Goal: Communication & Community: Answer question/provide support

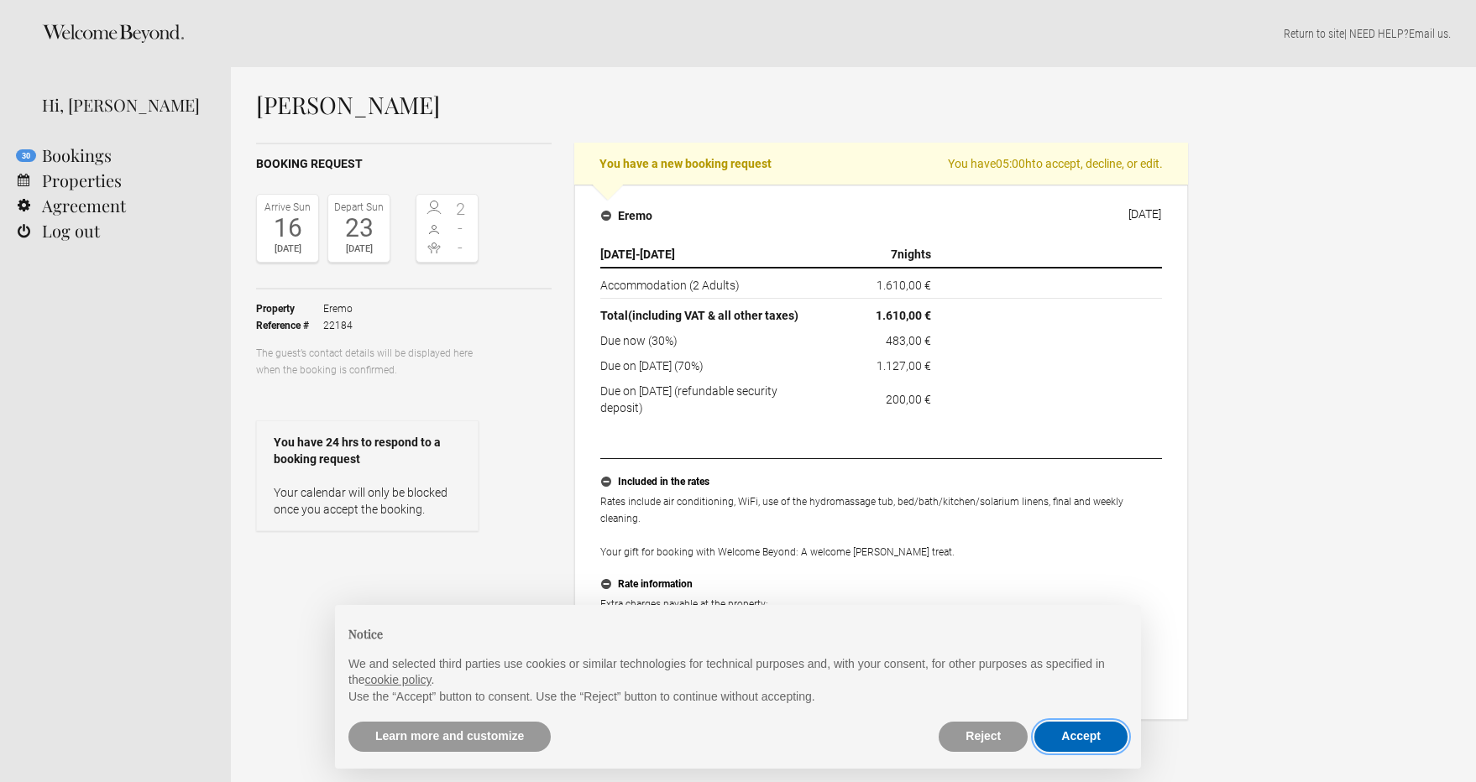
click at [1080, 738] on button "Accept" at bounding box center [1080, 737] width 93 height 30
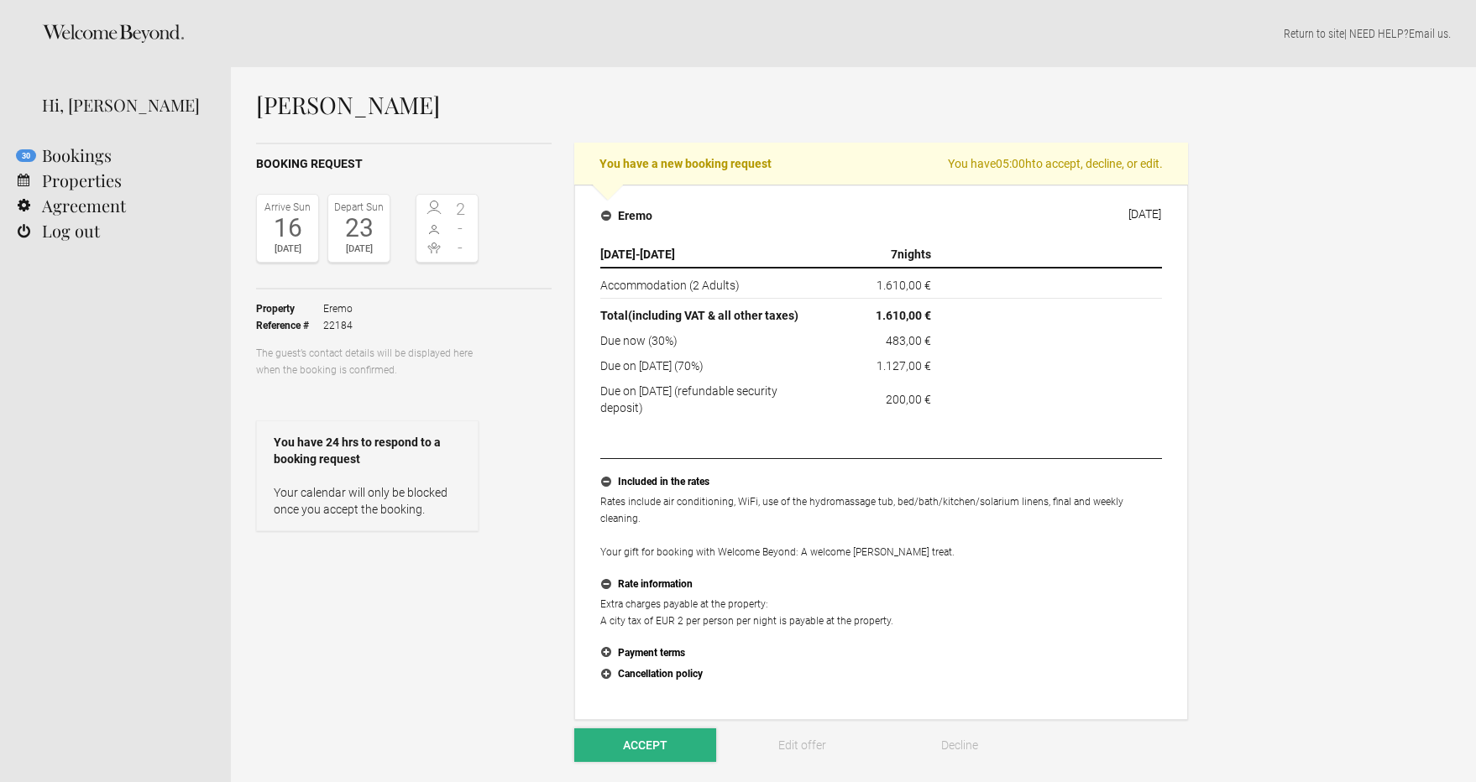
click at [691, 739] on button "Accept" at bounding box center [645, 746] width 142 height 34
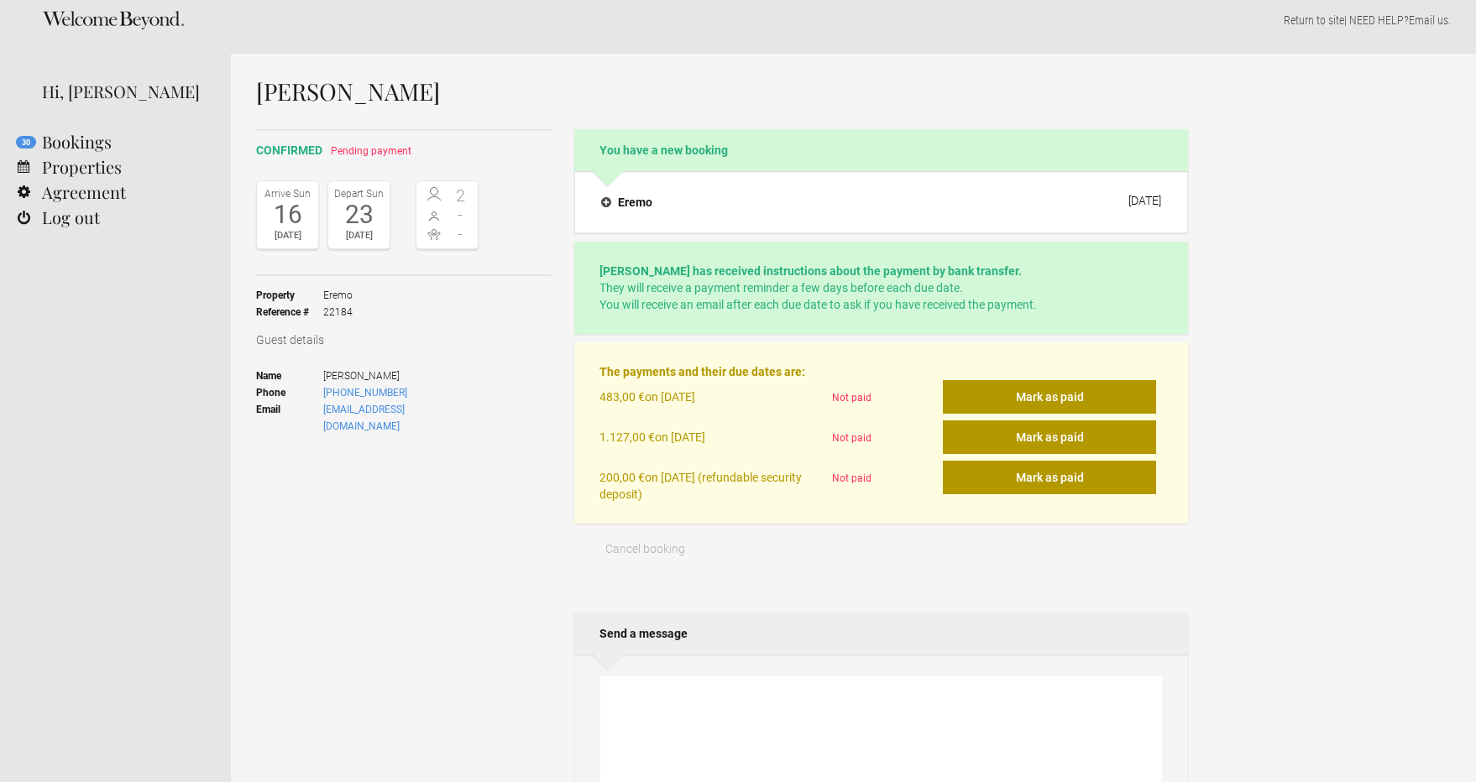
scroll to position [9, 0]
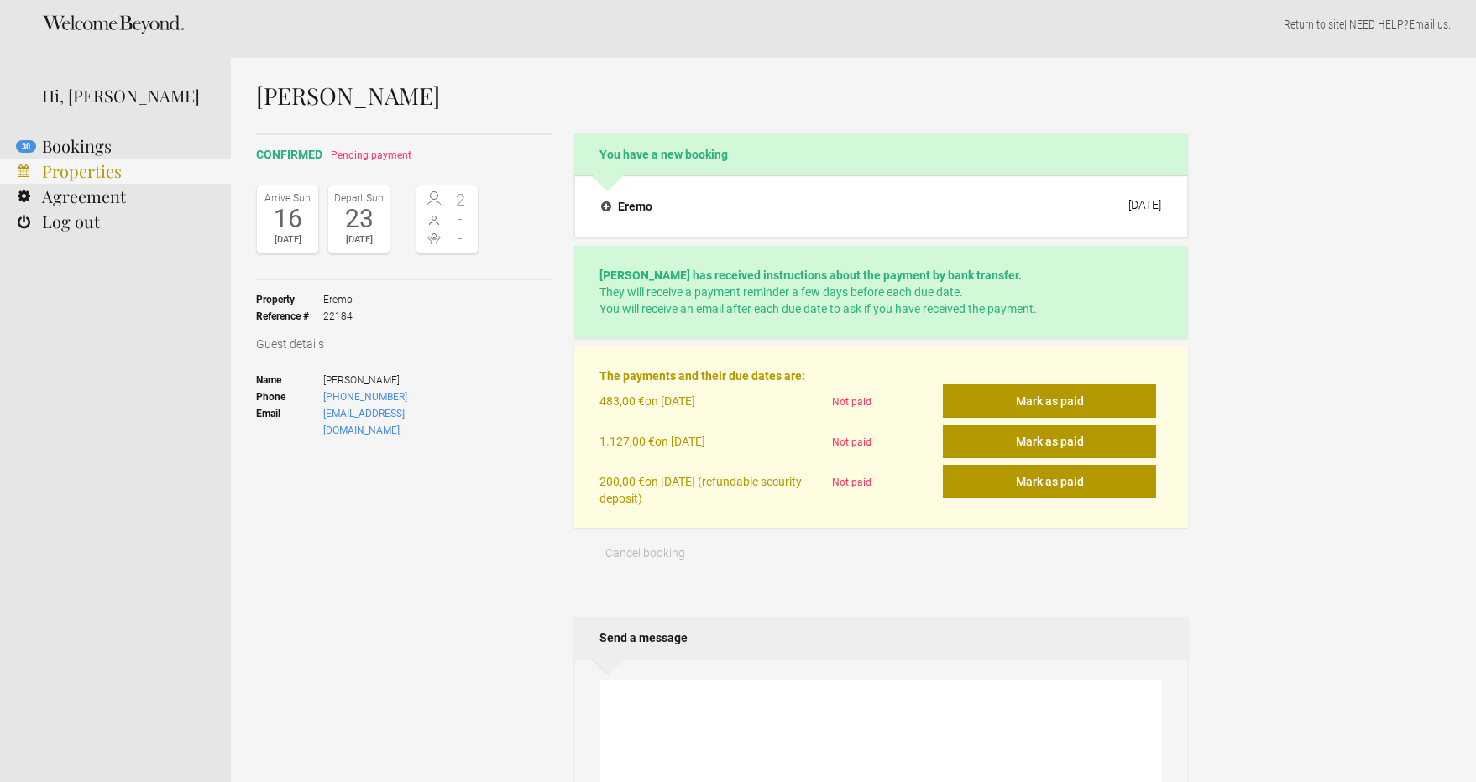
click at [102, 170] on link "Properties" at bounding box center [115, 171] width 231 height 25
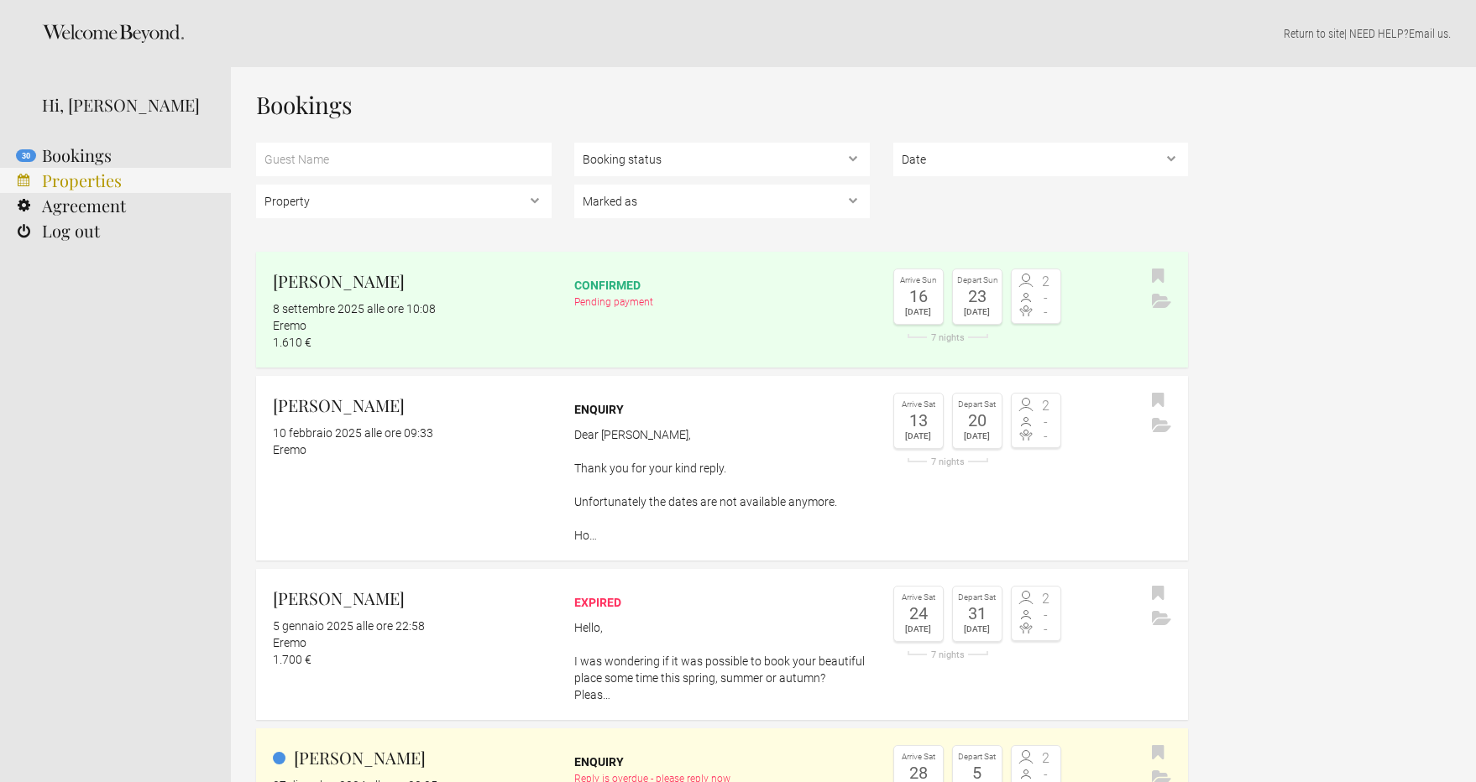
click at [76, 185] on link "Properties" at bounding box center [115, 180] width 231 height 25
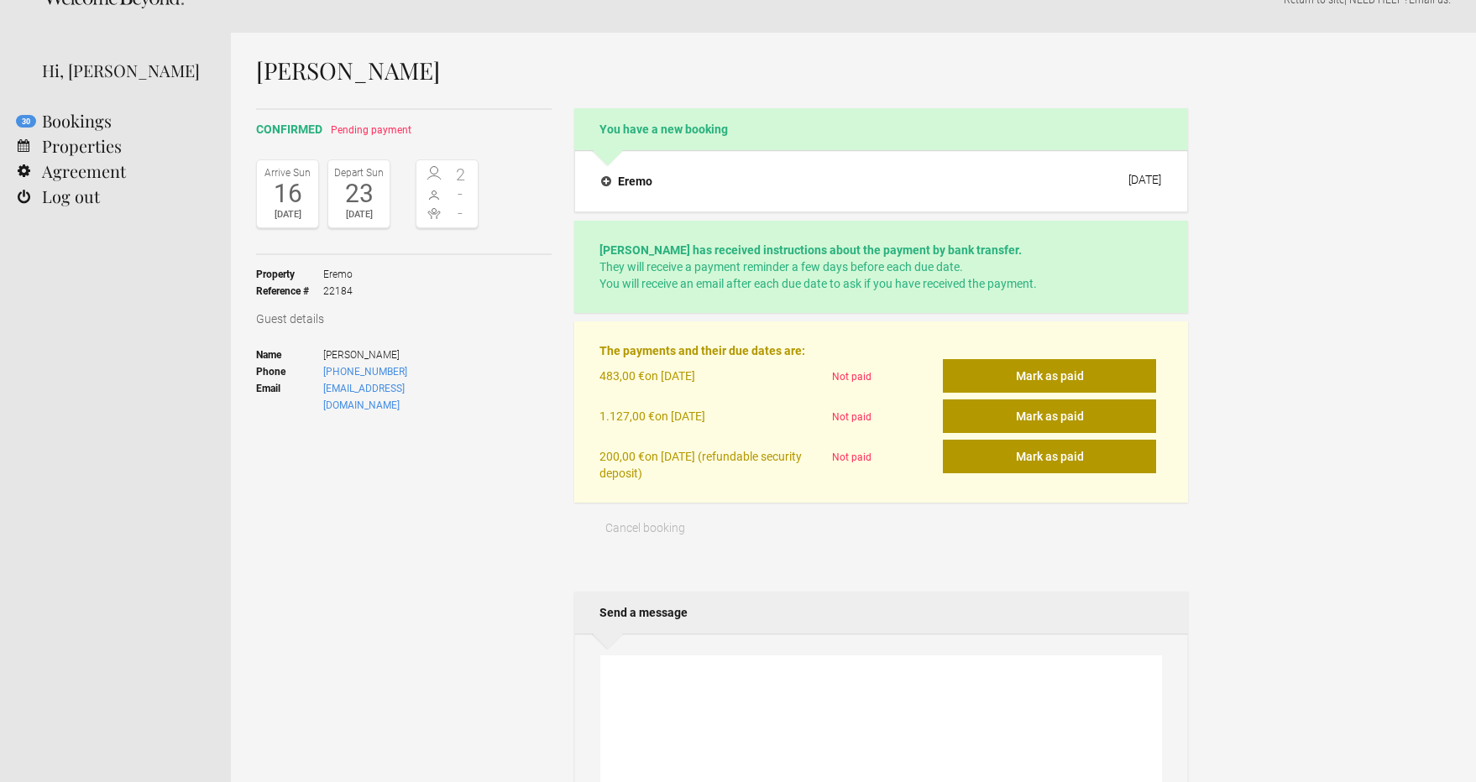
scroll to position [36, 0]
click at [669, 676] on textarea at bounding box center [881, 738] width 562 height 169
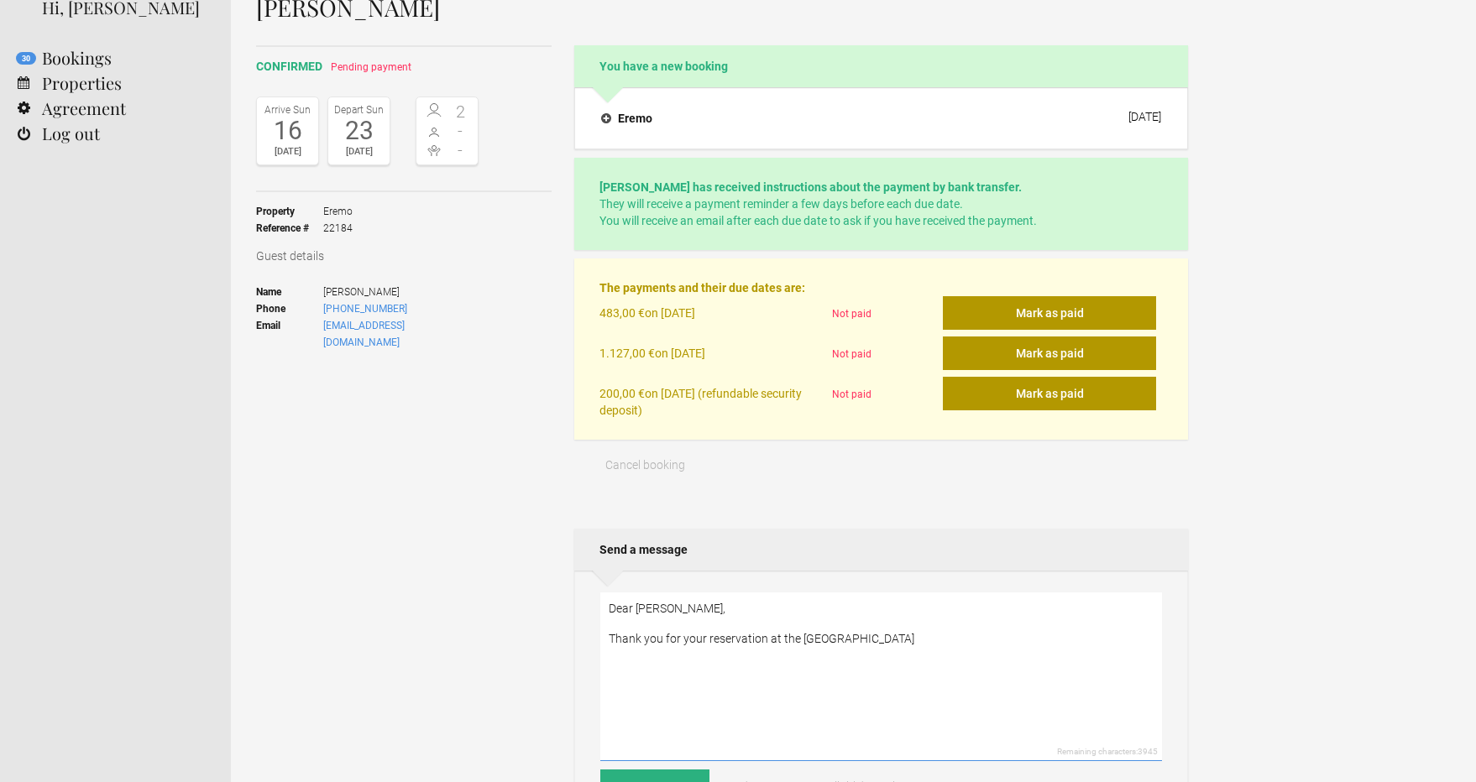
scroll to position [99, 0]
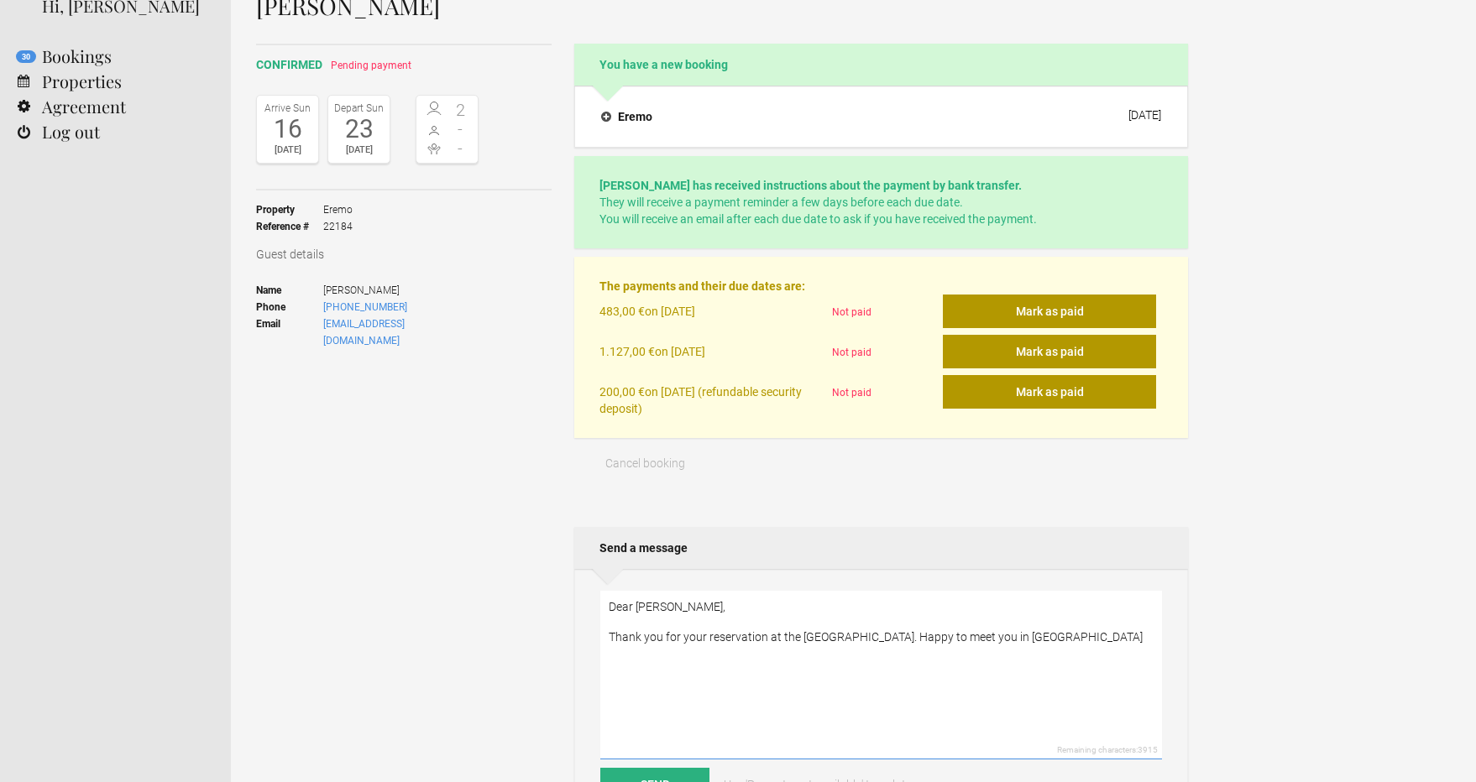
drag, startPoint x: 916, startPoint y: 640, endPoint x: 886, endPoint y: 640, distance: 29.4
click at [886, 640] on textarea "Dear Jim, Thank you for your reservation at the Eremo. Happy to meet you in Lig…" at bounding box center [881, 675] width 562 height 169
click at [1010, 641] on textarea "Dear Jim, Thank you for your reservation at the Eremo. Happy to welcome you in …" at bounding box center [881, 675] width 562 height 169
paste textarea "I attach here the details of our bank account: Virgilia Ramella Intesa San Paol…"
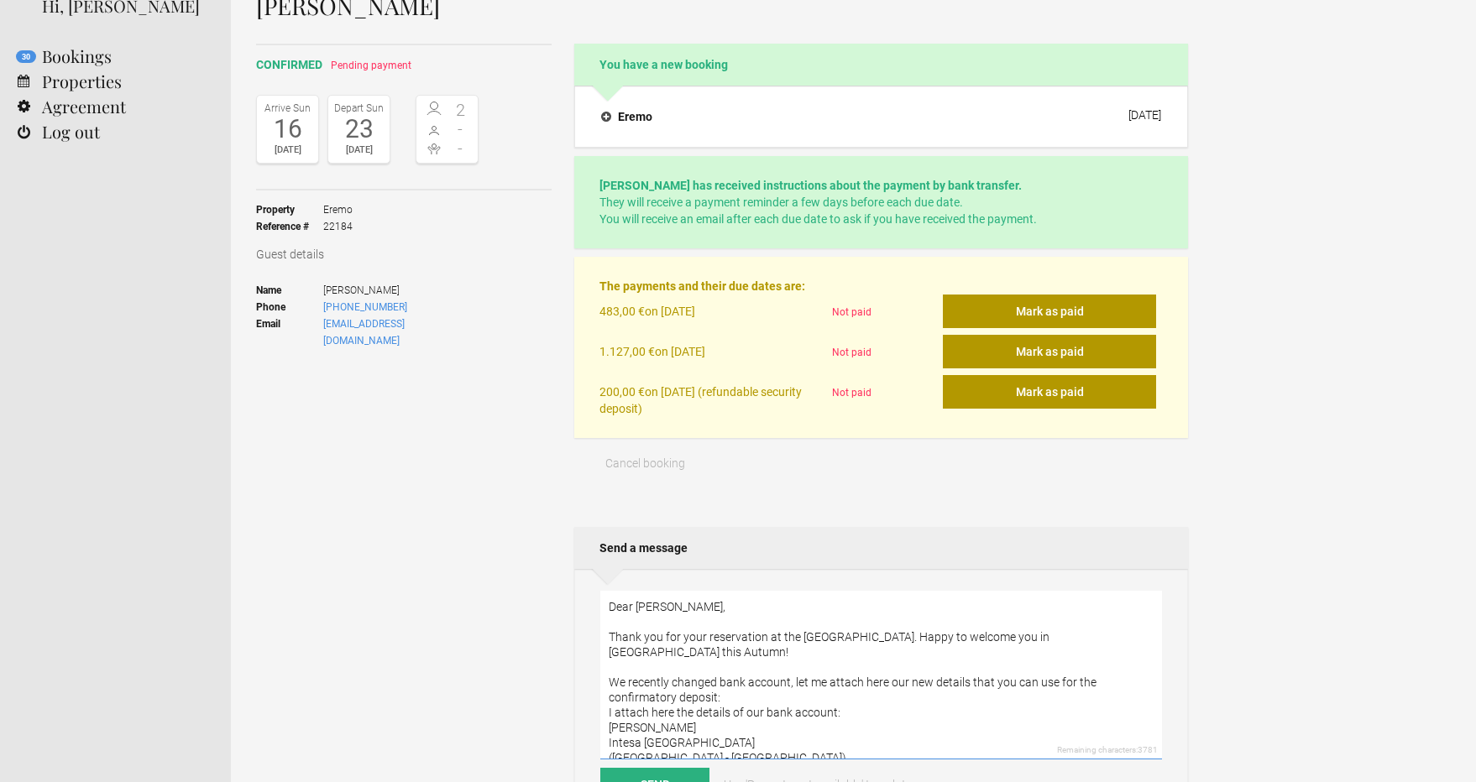
scroll to position [6, 0]
drag, startPoint x: 840, startPoint y: 690, endPoint x: 595, endPoint y: 692, distance: 245.1
click at [595, 692] on div "Dear Jim, Thank you for your reservation at the Eremo. Happy to welcome you in …" at bounding box center [881, 696] width 614 height 254
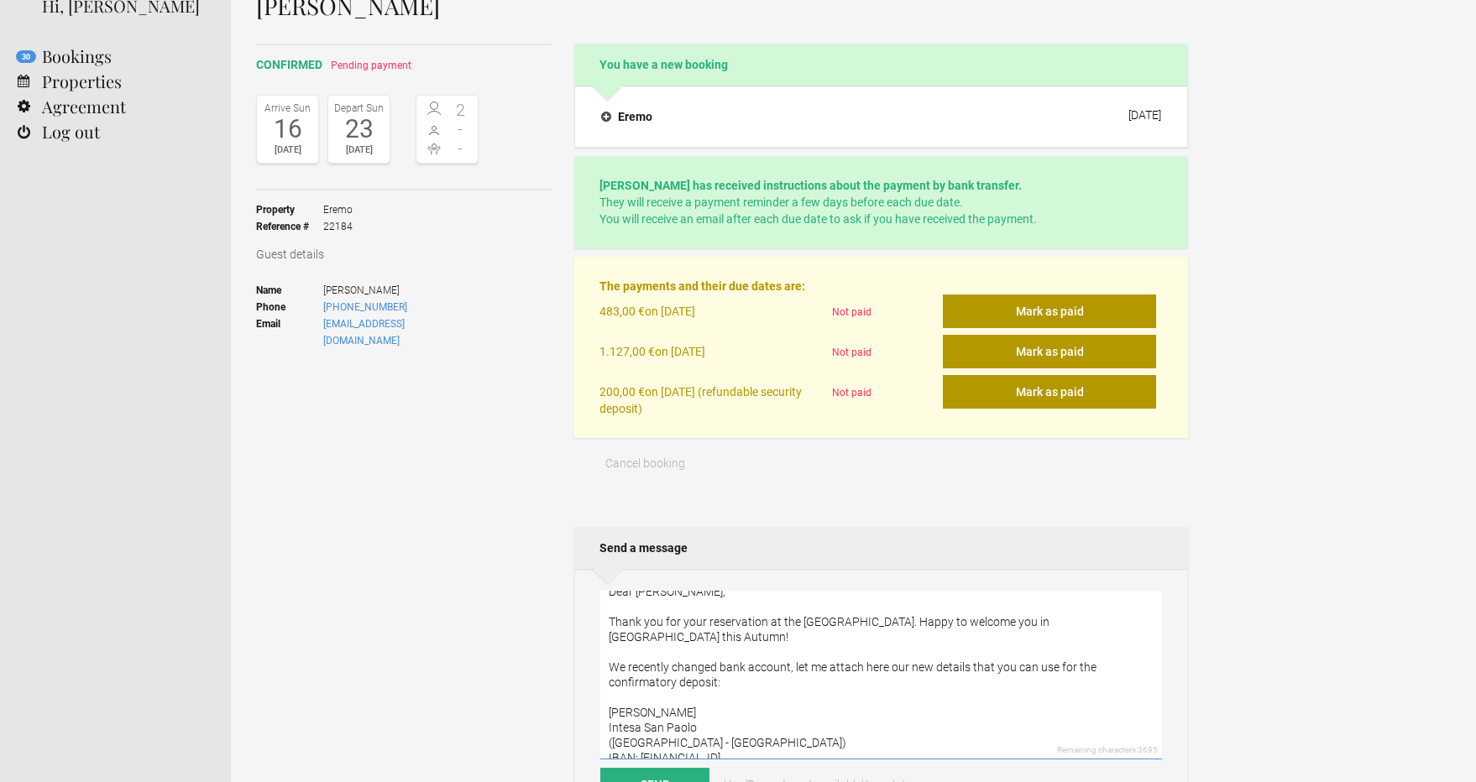
click at [841, 744] on textarea "Dear Jim, Thank you for your reservation at the Eremo. Happy to welcome you in …" at bounding box center [881, 675] width 562 height 169
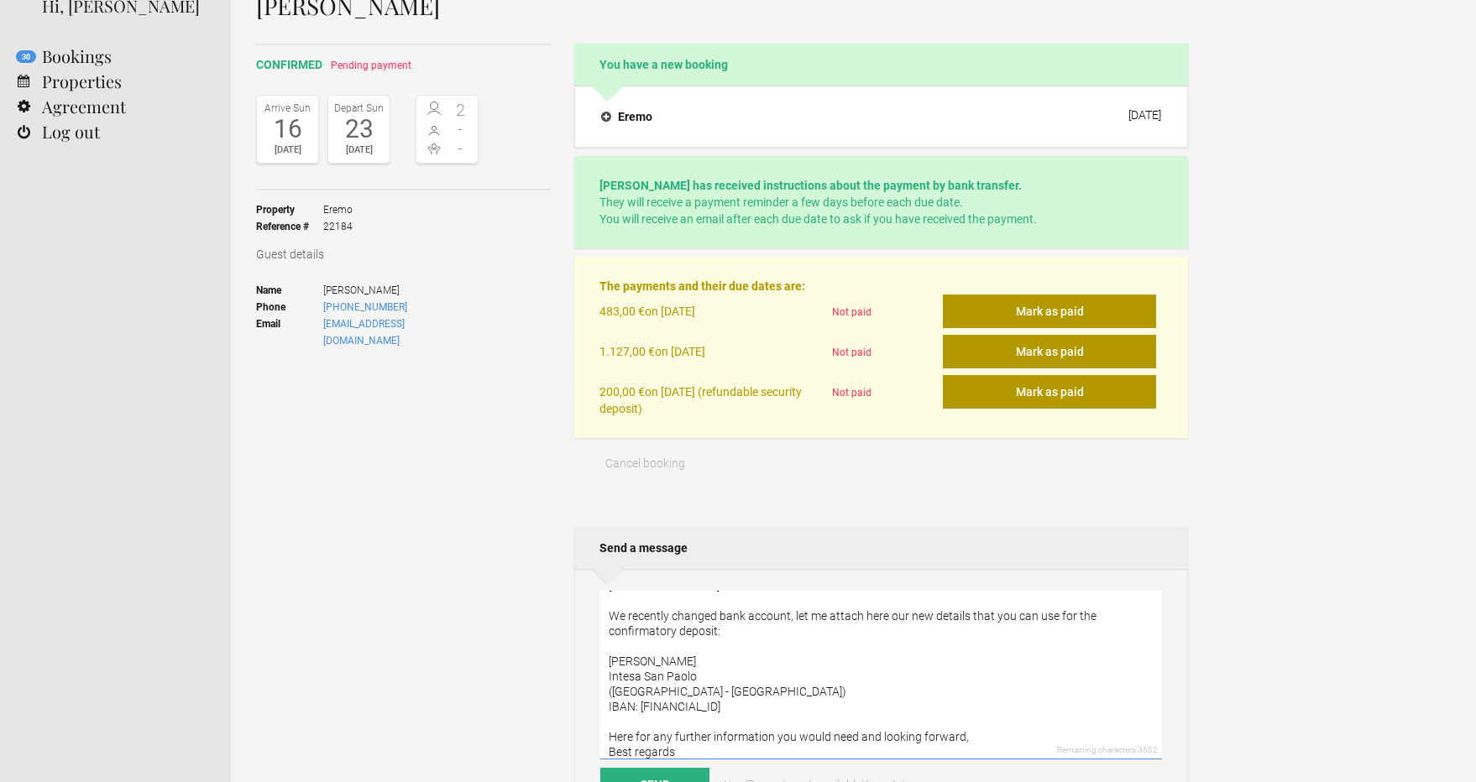
scroll to position [76, 0]
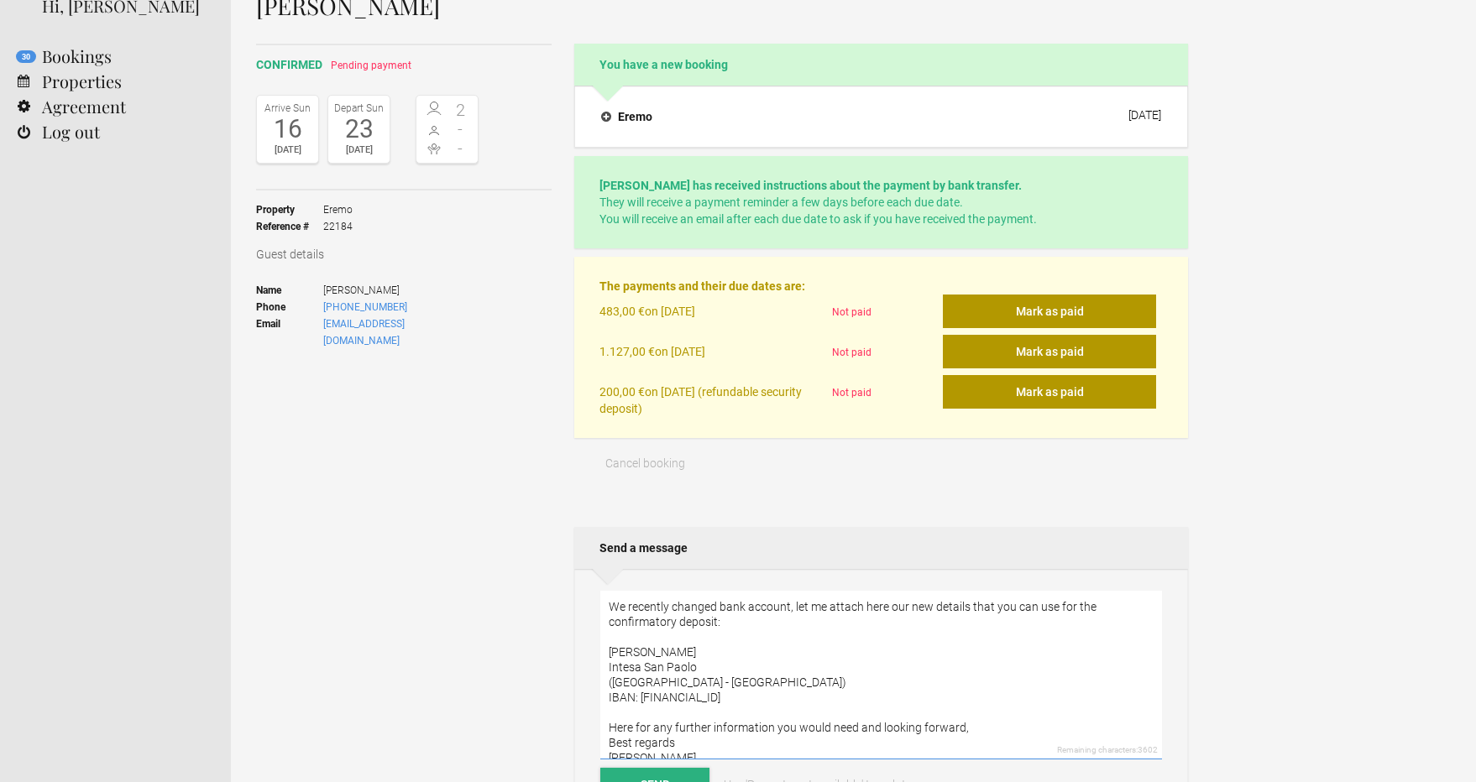
type textarea "Dear Jim, Thank you for your reservation at the Eremo. Happy to welcome you in …"
click at [661, 773] on button "Send" at bounding box center [654, 785] width 109 height 34
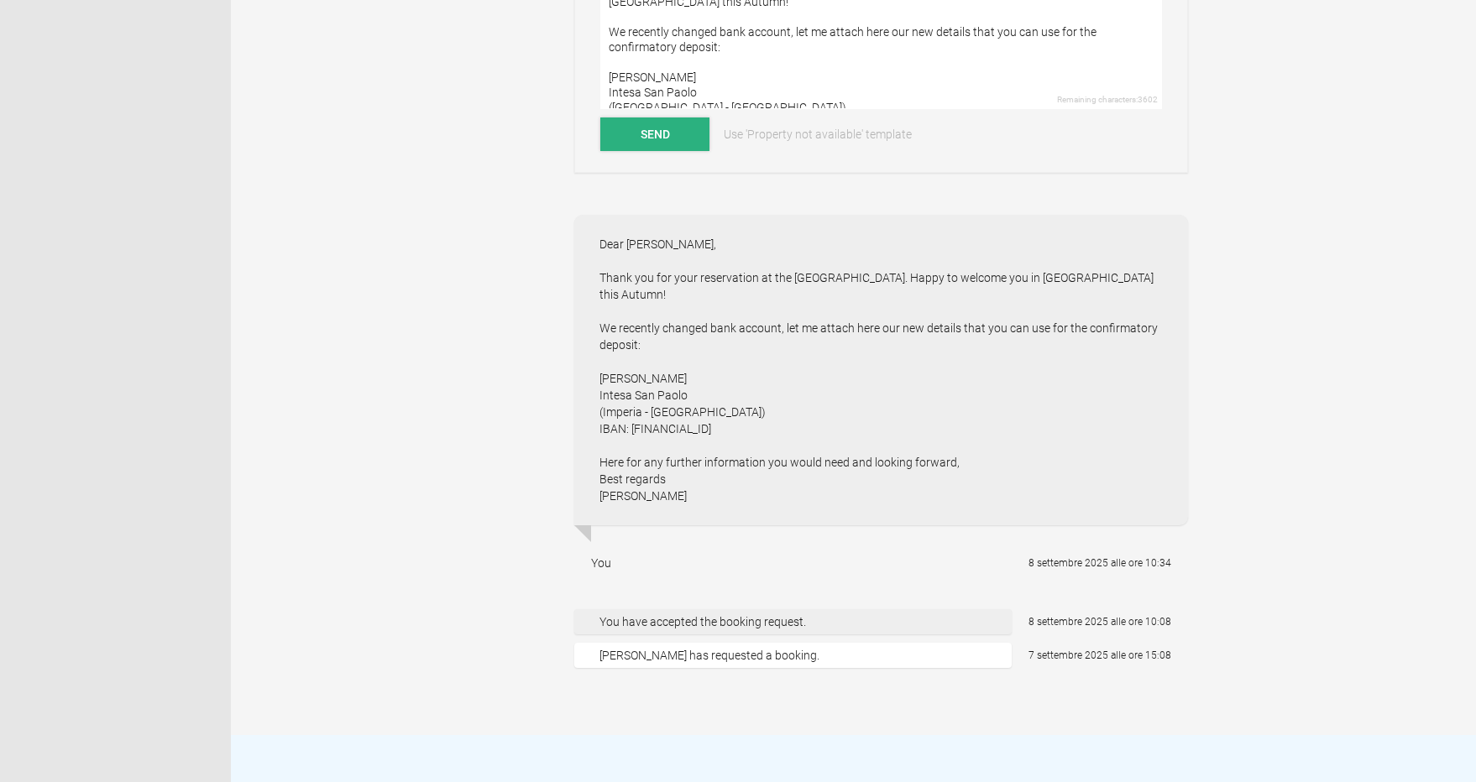
scroll to position [751, 0]
